Goal: Find specific fact

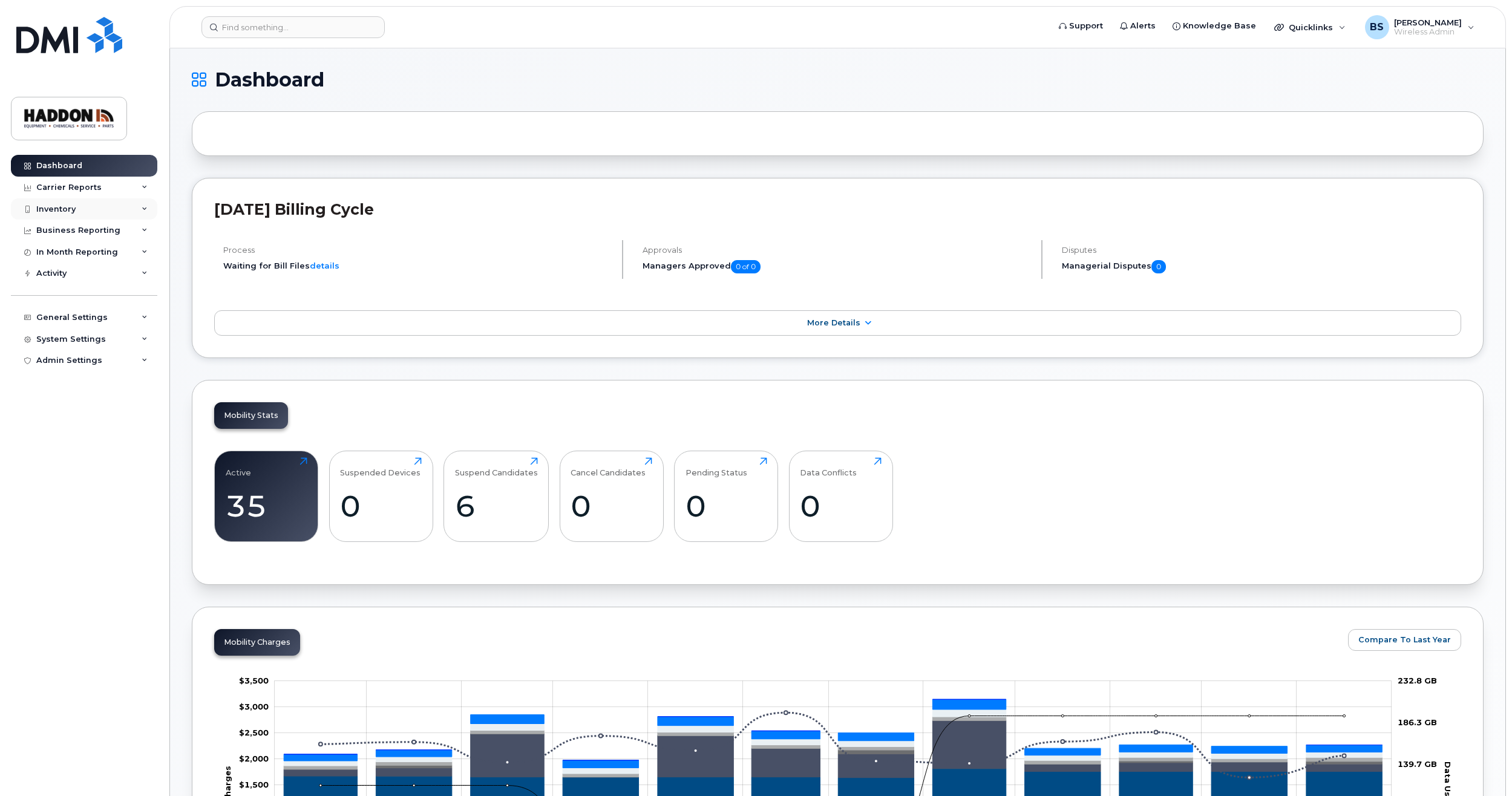
click at [144, 204] on div "Inventory" at bounding box center [84, 209] width 146 height 22
click at [83, 225] on link "Mobility Devices" at bounding box center [94, 230] width 125 height 23
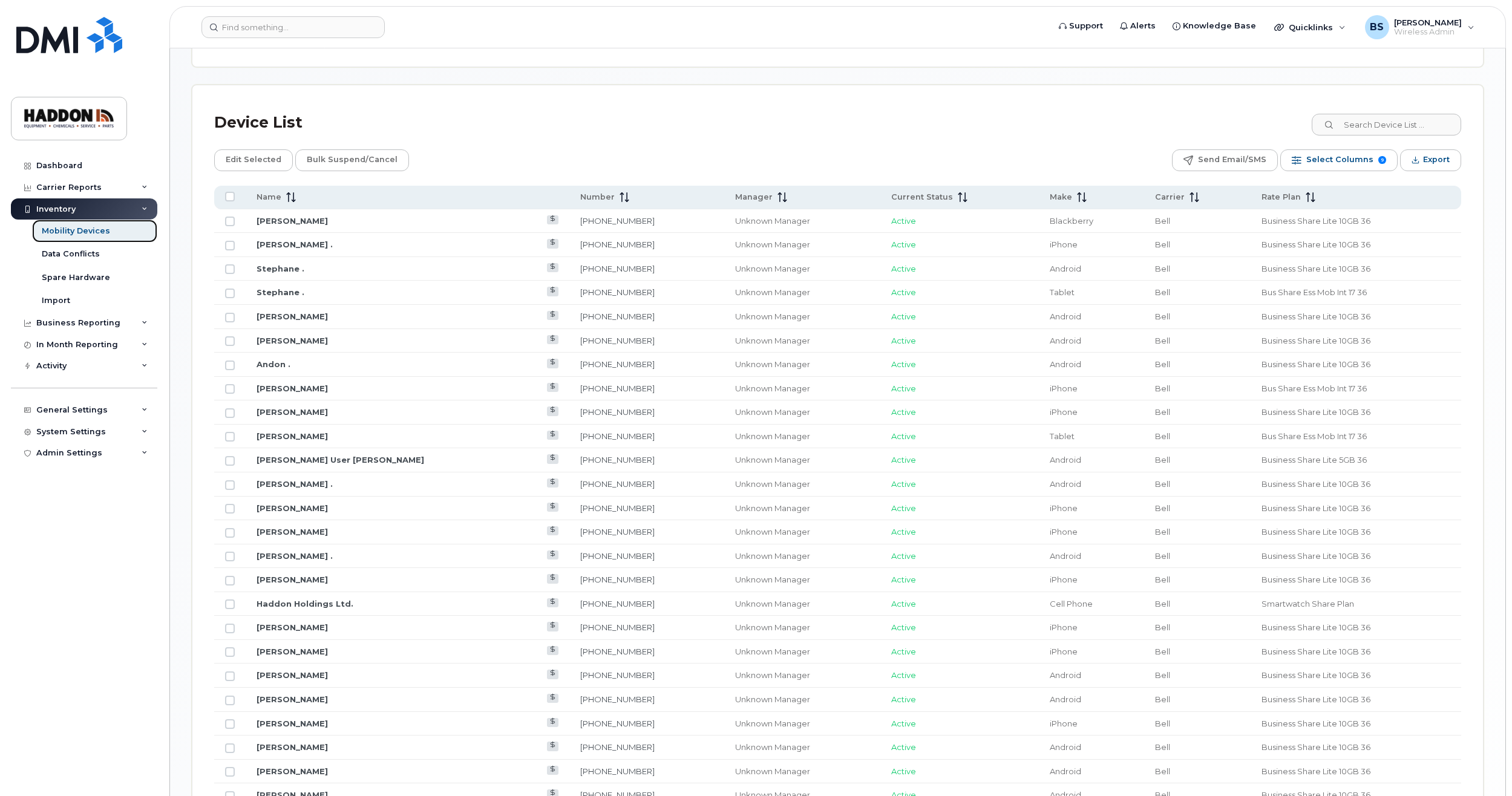
scroll to position [511, 0]
click at [281, 266] on link "Stephane ." at bounding box center [280, 268] width 48 height 10
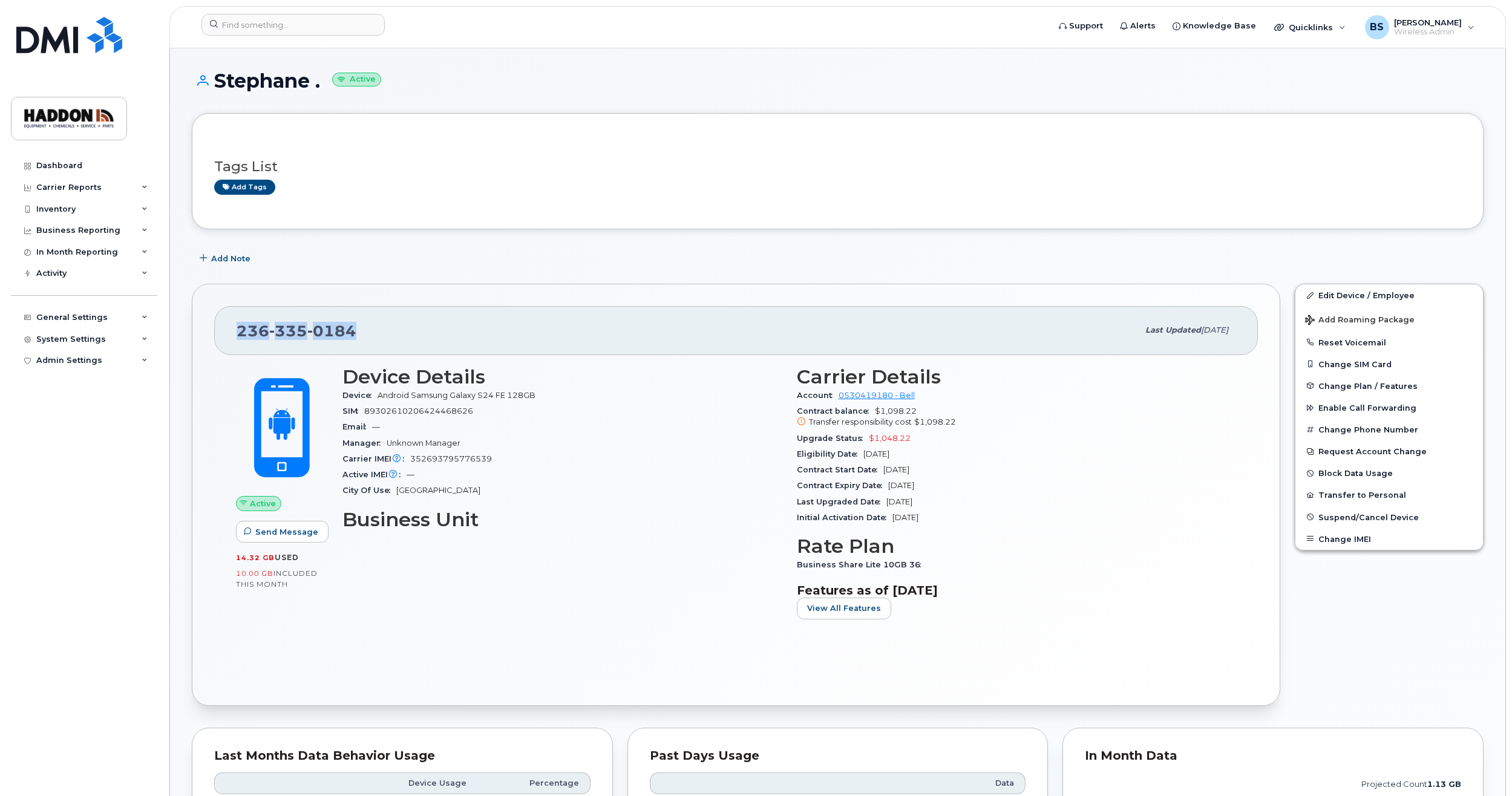
drag, startPoint x: 356, startPoint y: 331, endPoint x: 231, endPoint y: 333, distance: 125.0
click at [231, 333] on div "236 335 0184 Last updated Sep 10, 2025" at bounding box center [736, 330] width 1043 height 49
copy span "236 335 0184"
click at [554, 265] on div "Add Note" at bounding box center [837, 259] width 1292 height 22
